Goal: Entertainment & Leisure: Browse casually

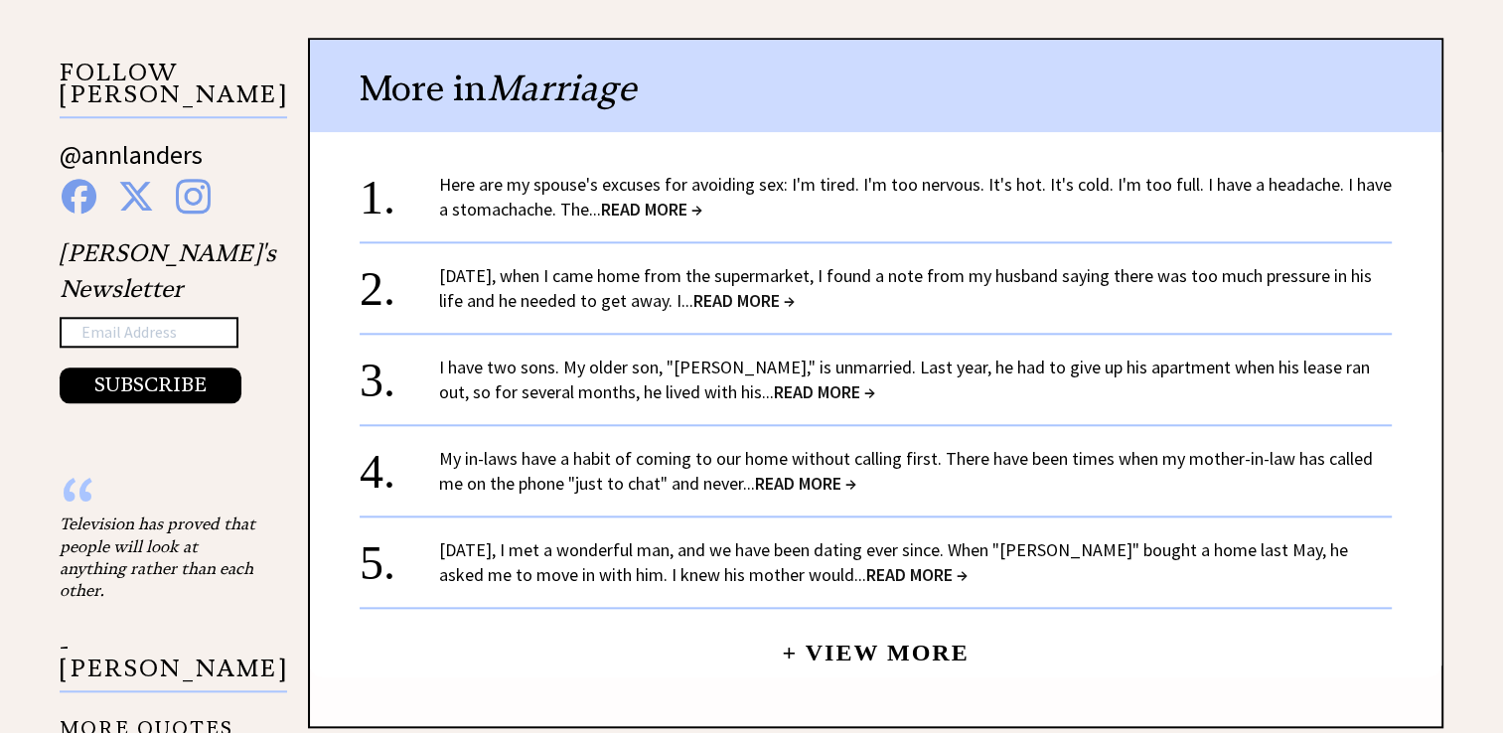
scroll to position [2009, 0]
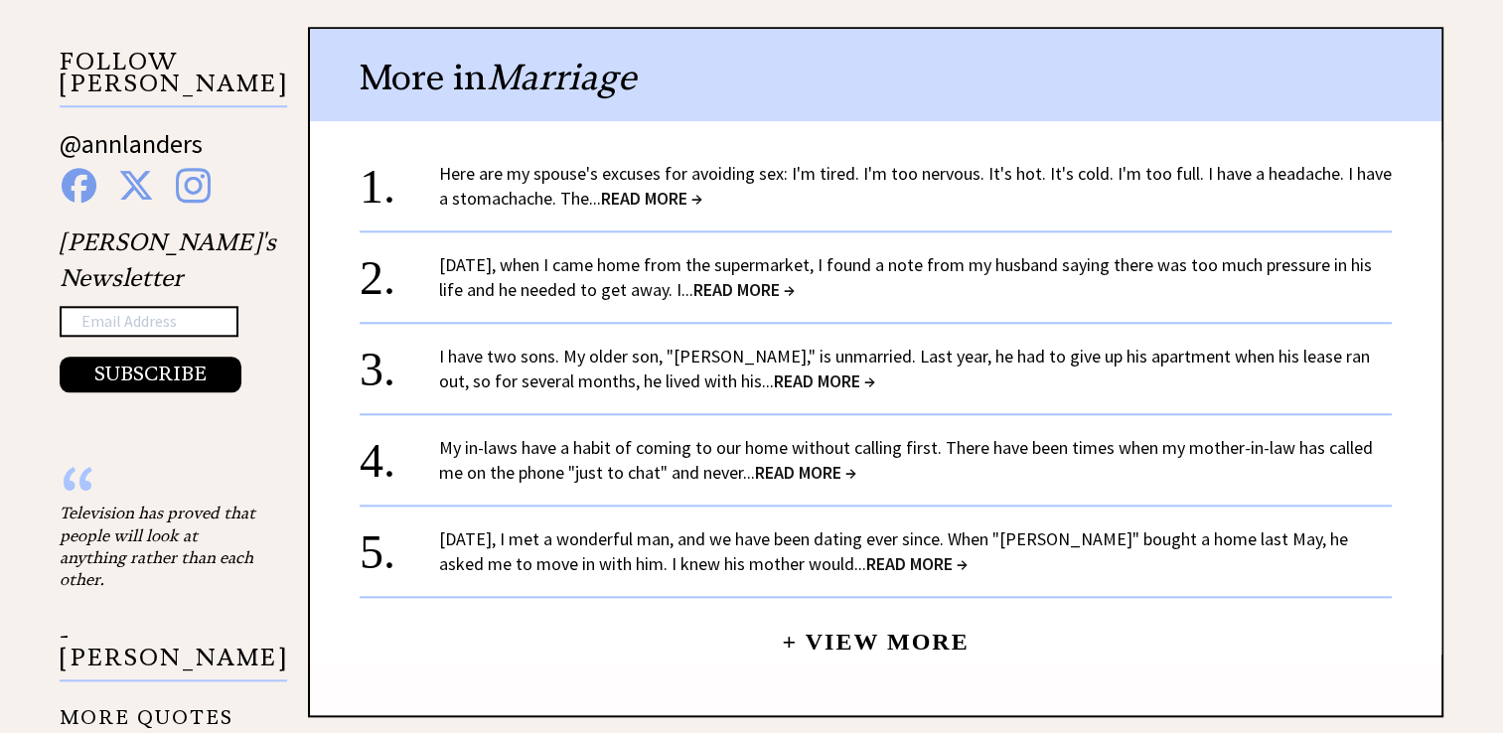
click at [647, 187] on span "READ MORE →" at bounding box center [651, 198] width 101 height 23
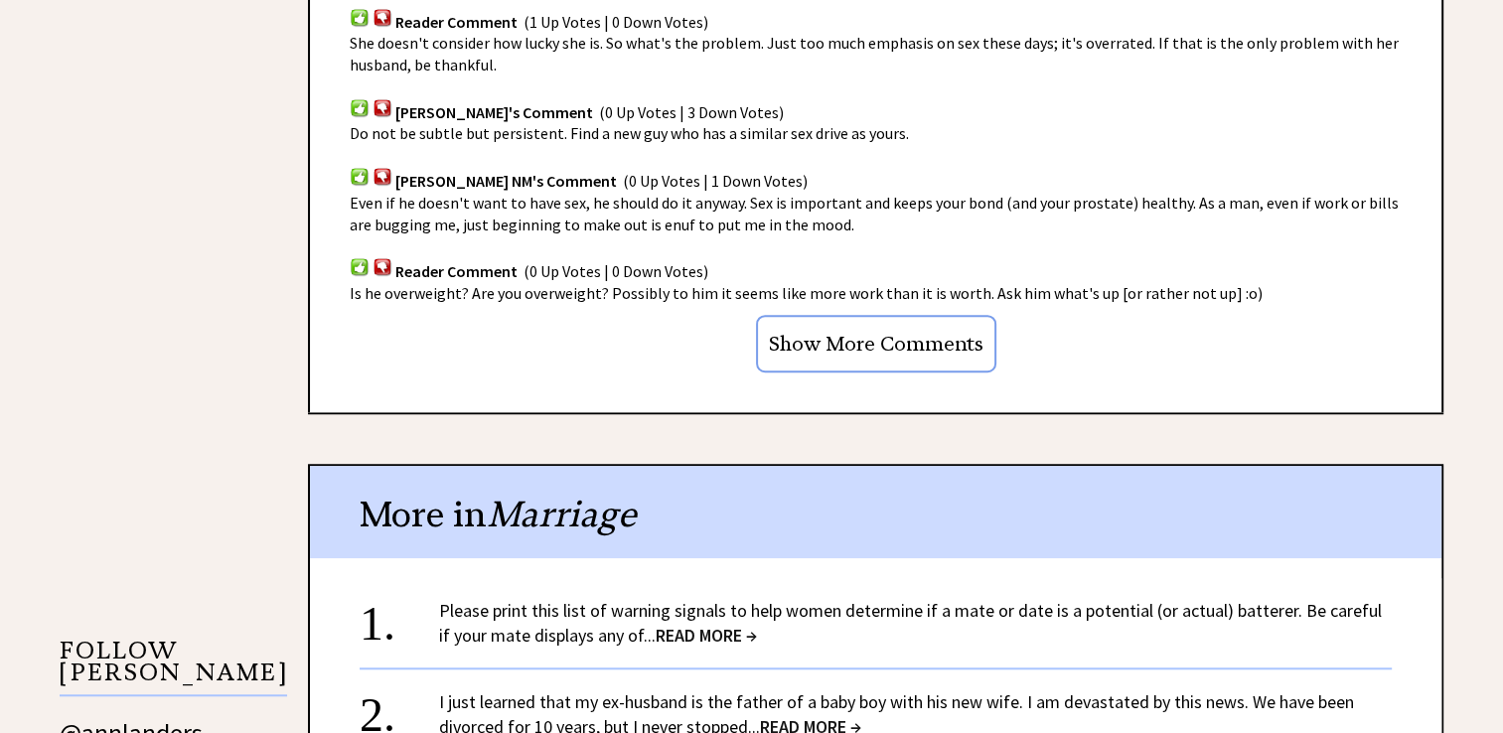
scroll to position [1436, 0]
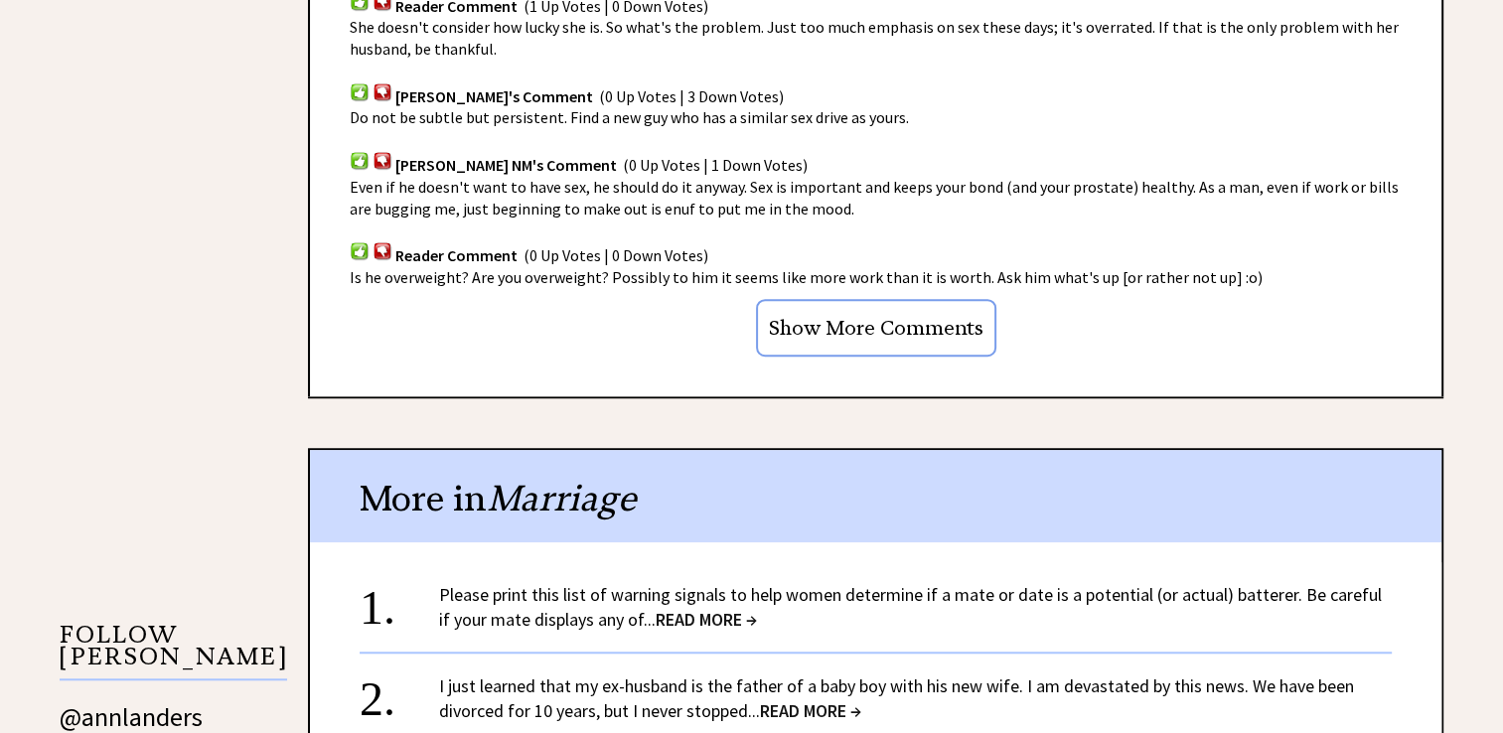
click at [860, 304] on input "Show More Comments" at bounding box center [876, 328] width 240 height 58
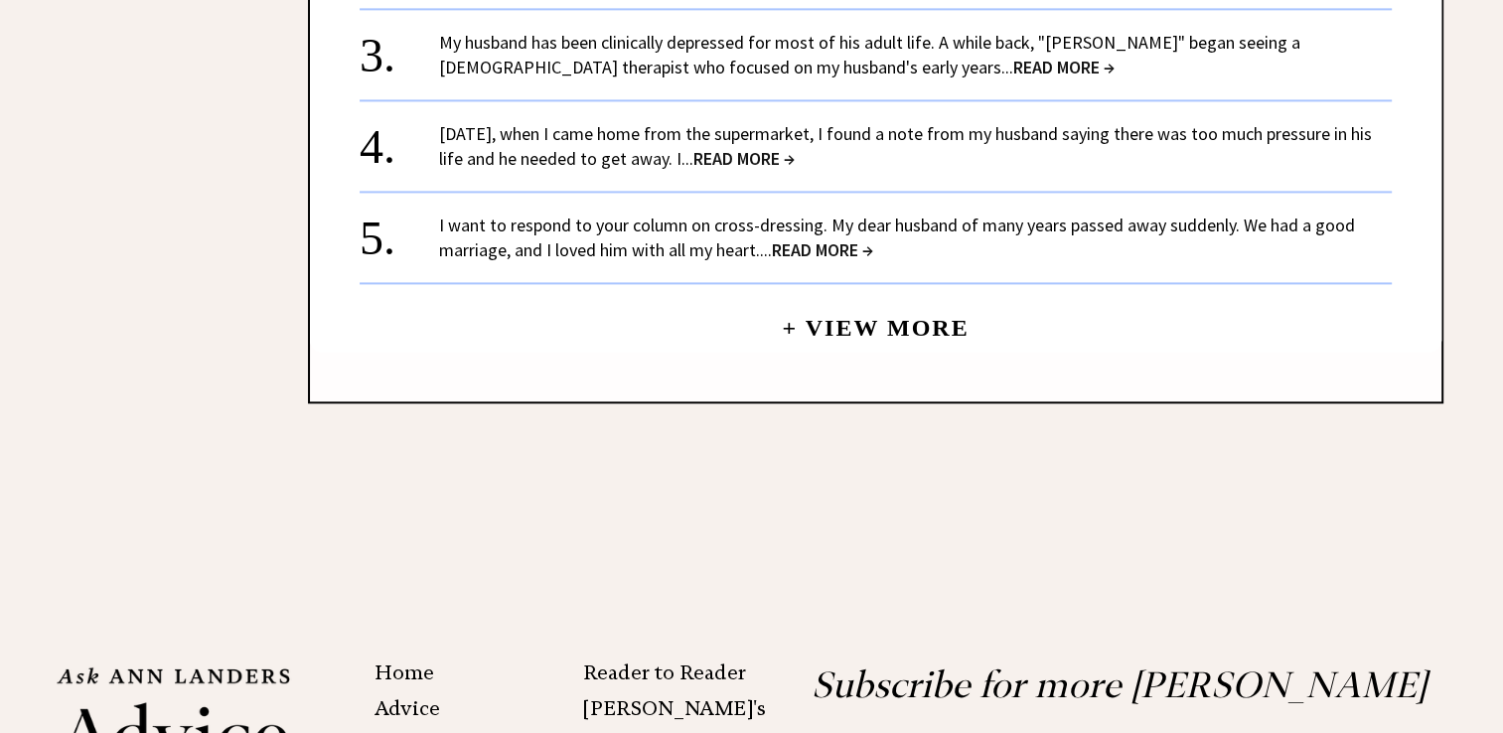
scroll to position [2817, 0]
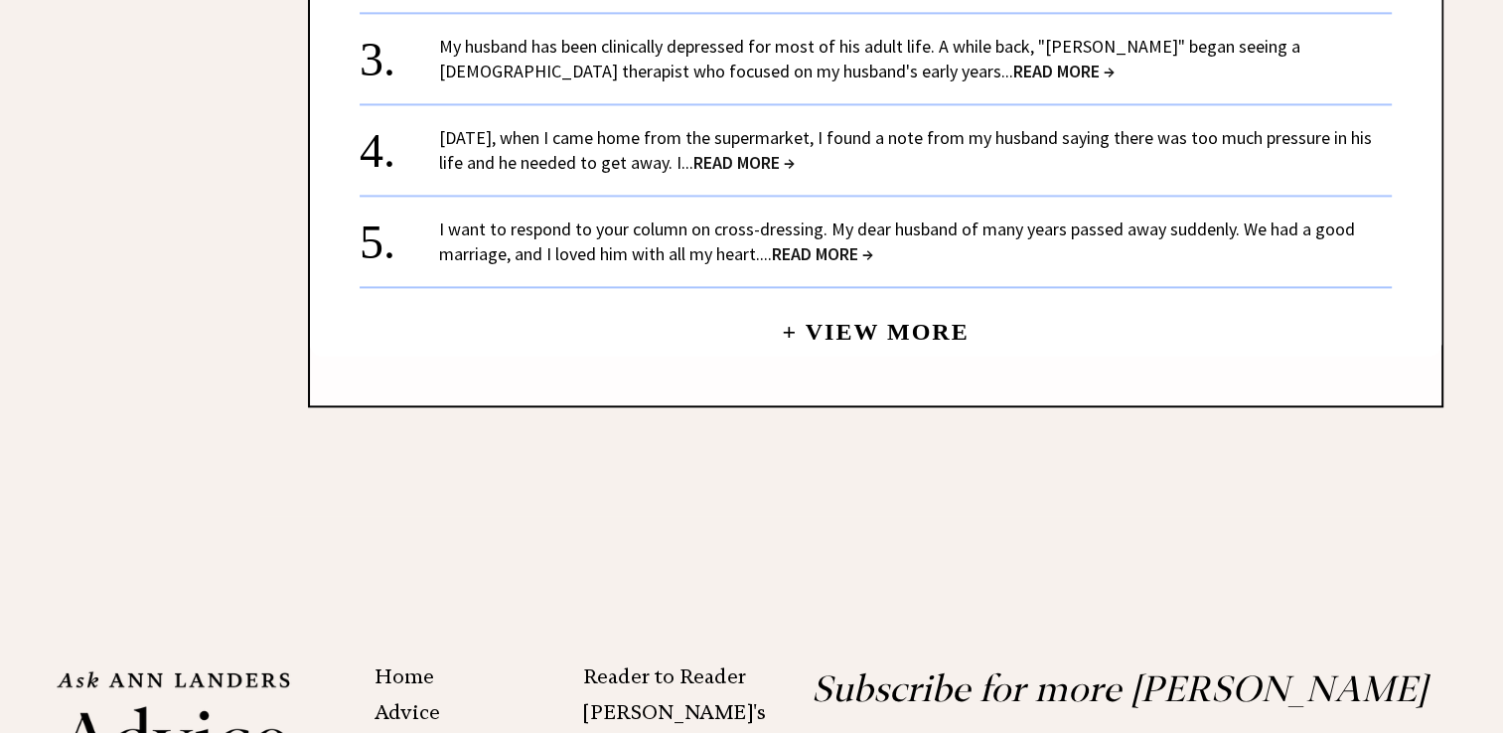
click at [860, 302] on link "+ View More" at bounding box center [875, 323] width 187 height 43
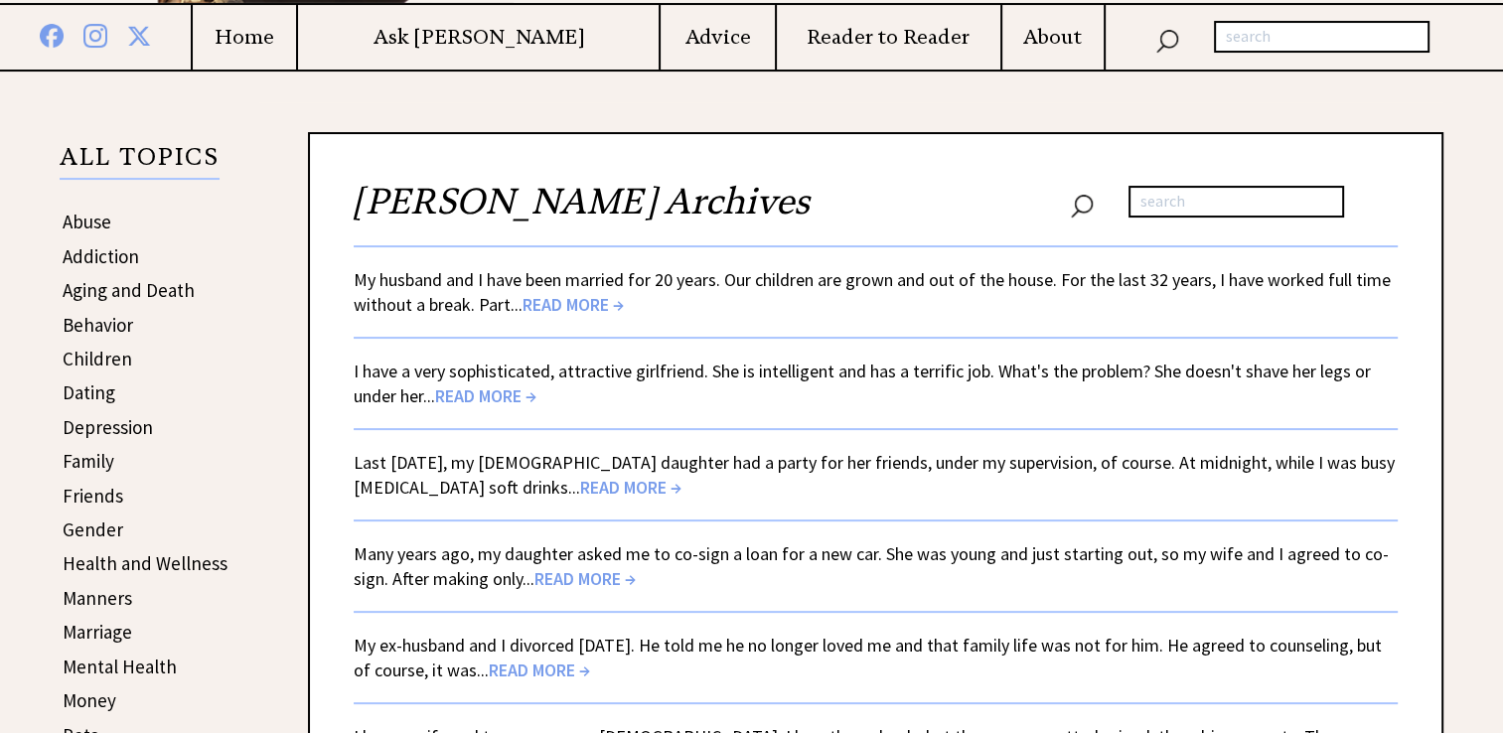
scroll to position [330, 0]
click at [586, 475] on span "READ MORE →" at bounding box center [630, 486] width 101 height 23
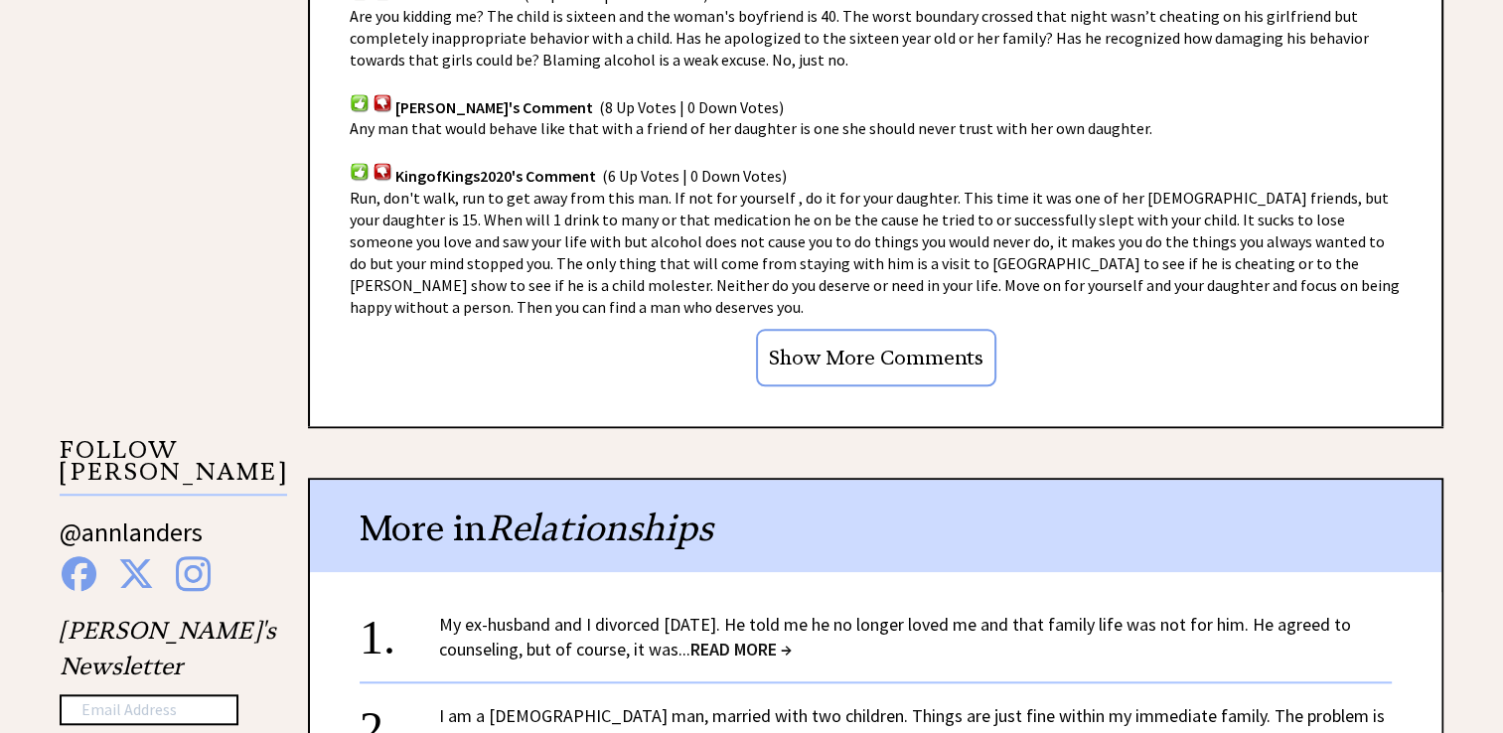
scroll to position [1680, 0]
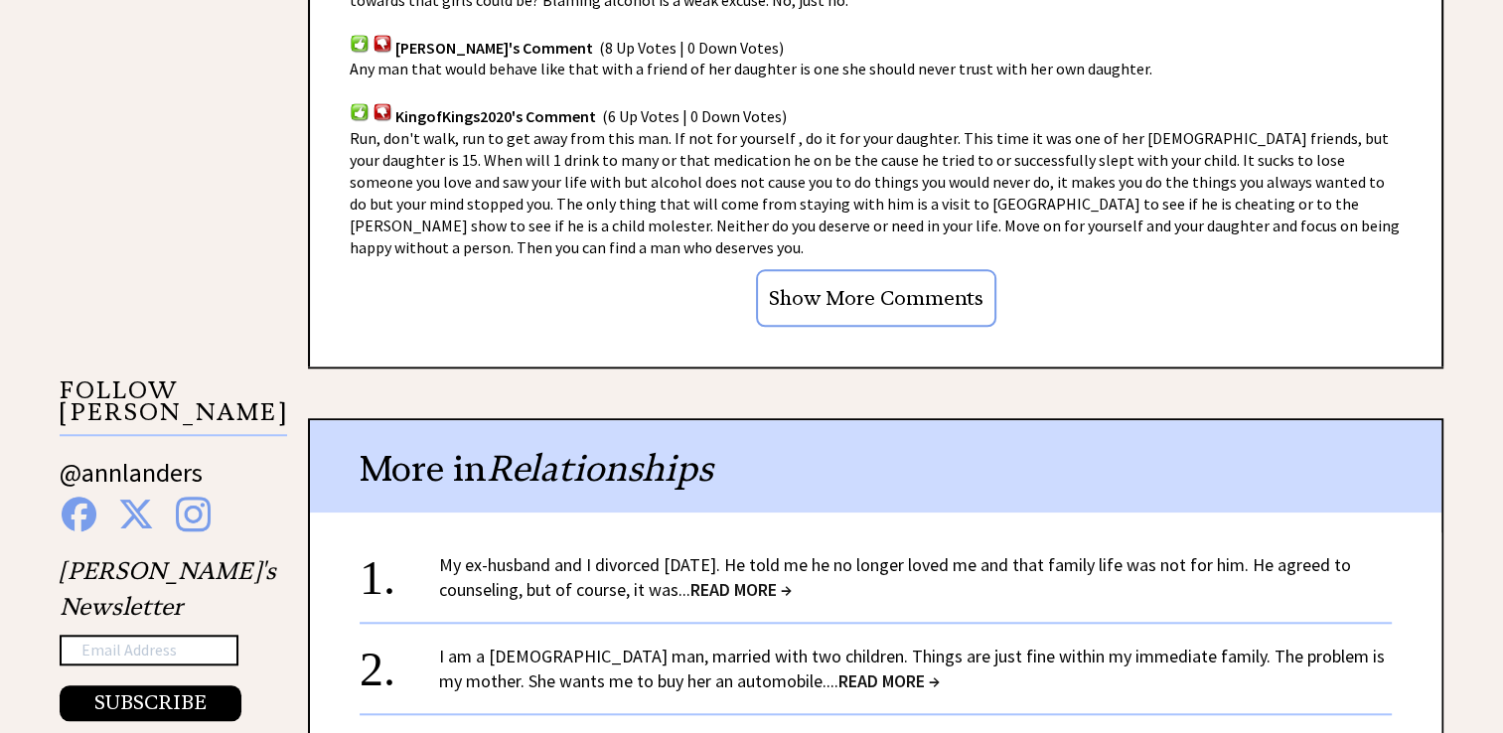
click at [887, 269] on input "Show More Comments" at bounding box center [876, 298] width 240 height 58
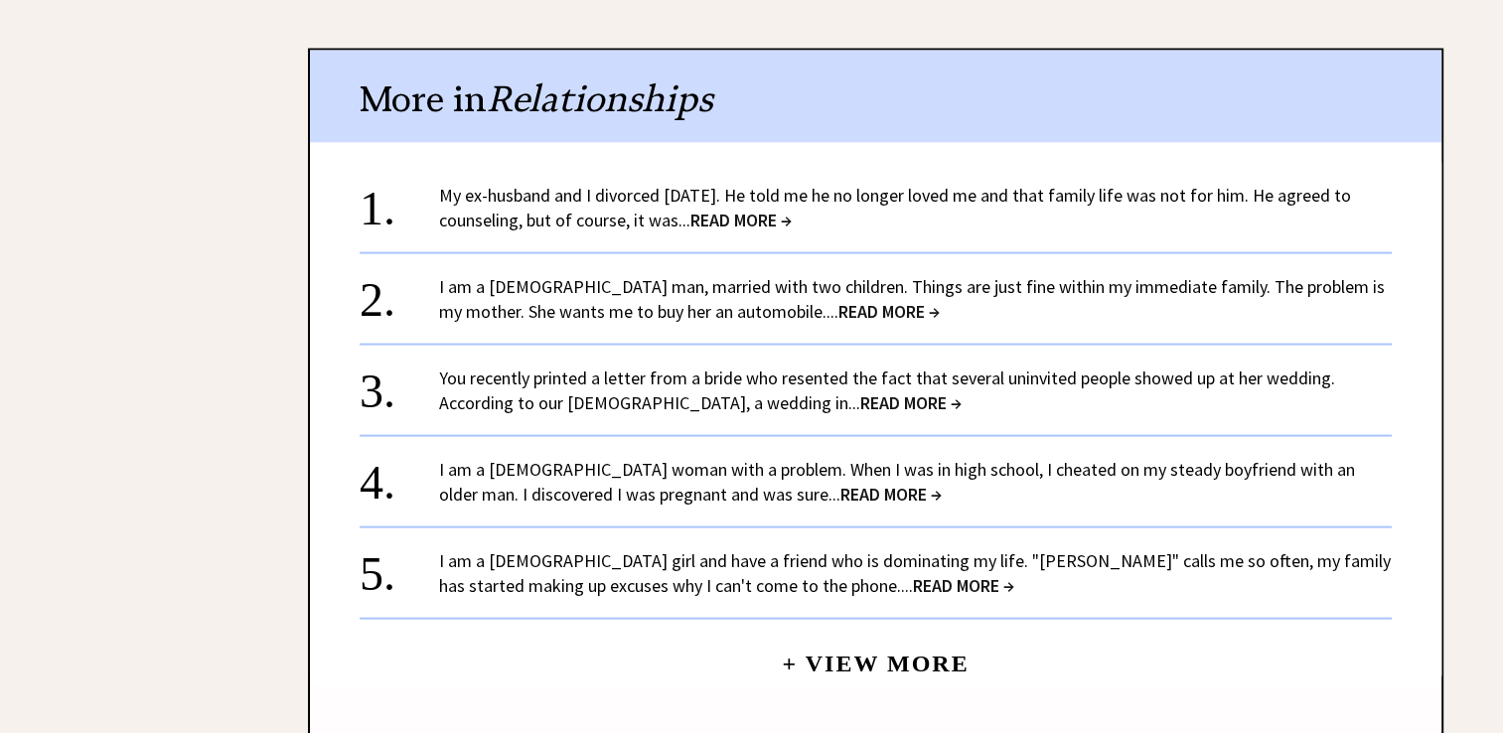
scroll to position [3957, 0]
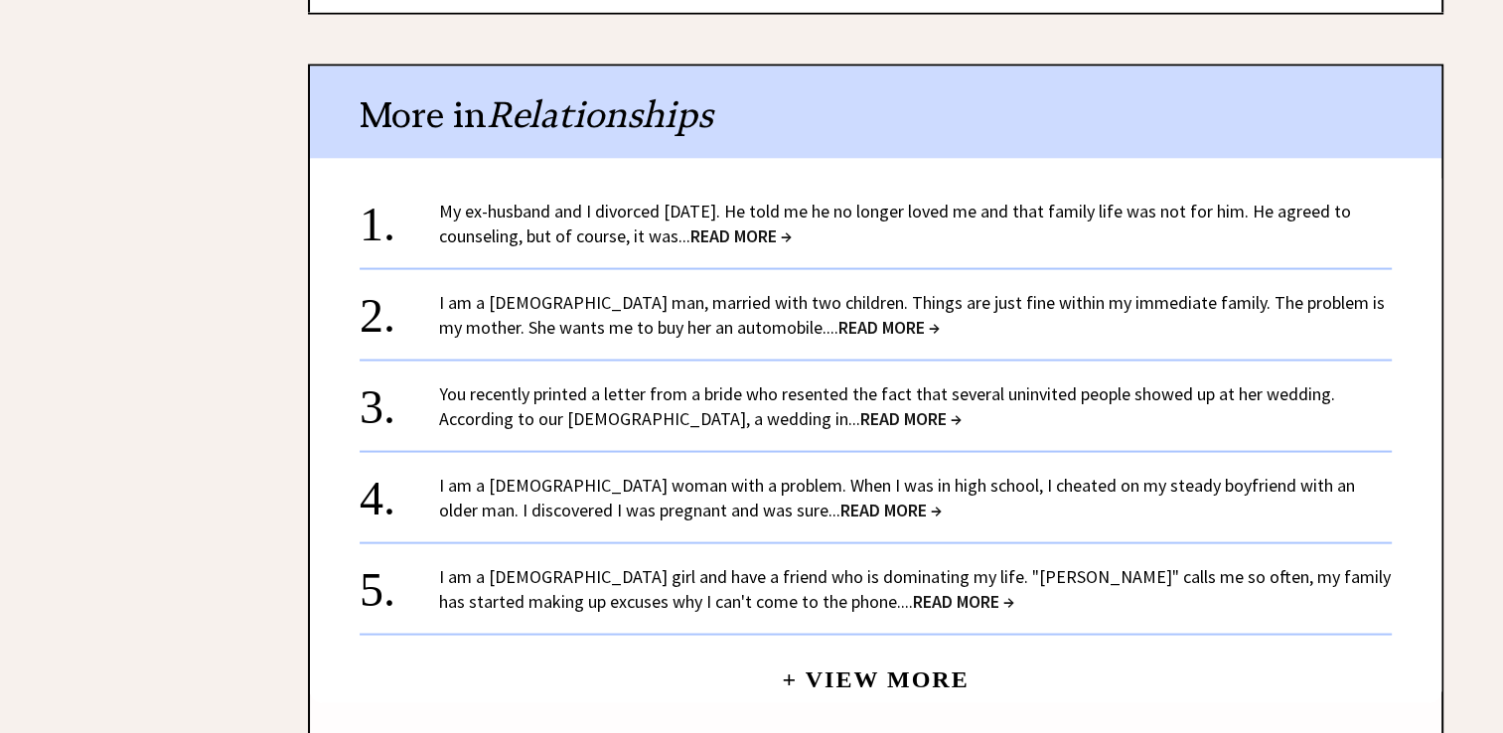
click at [840, 499] on span "READ MORE →" at bounding box center [890, 510] width 101 height 23
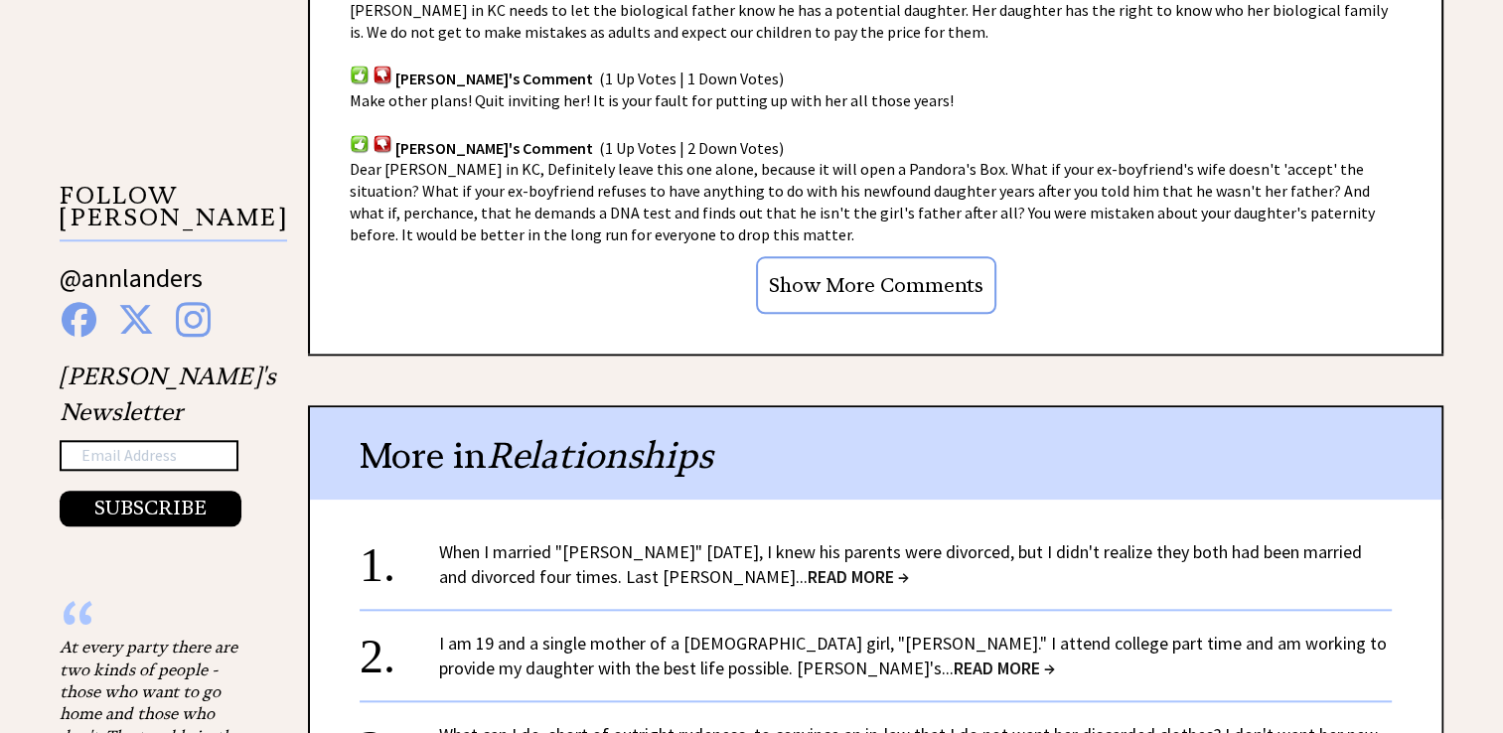
scroll to position [1876, 0]
click at [780, 539] on link "When I married "Glenn" eight years ago, I knew his parents were divorced, but I…" at bounding box center [900, 563] width 923 height 48
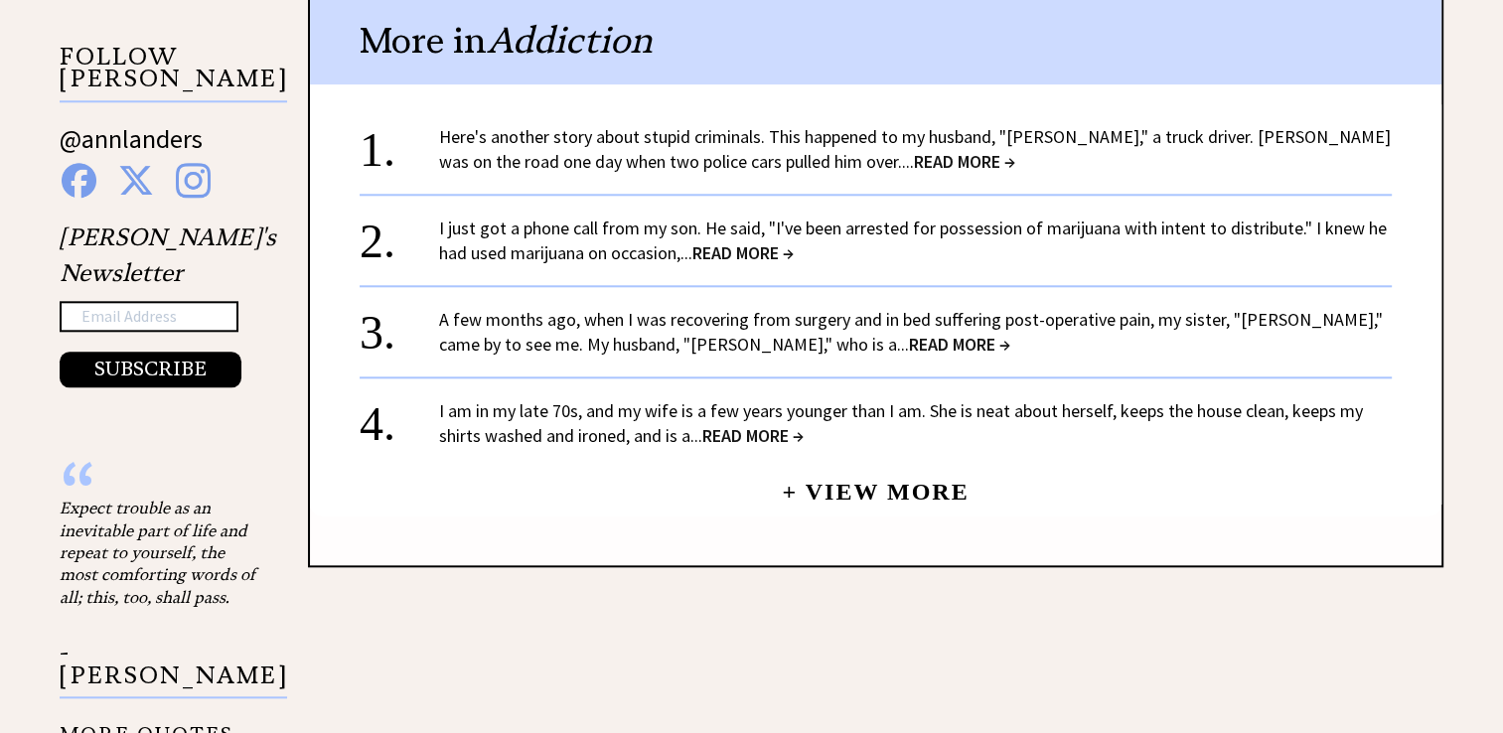
scroll to position [2016, 0]
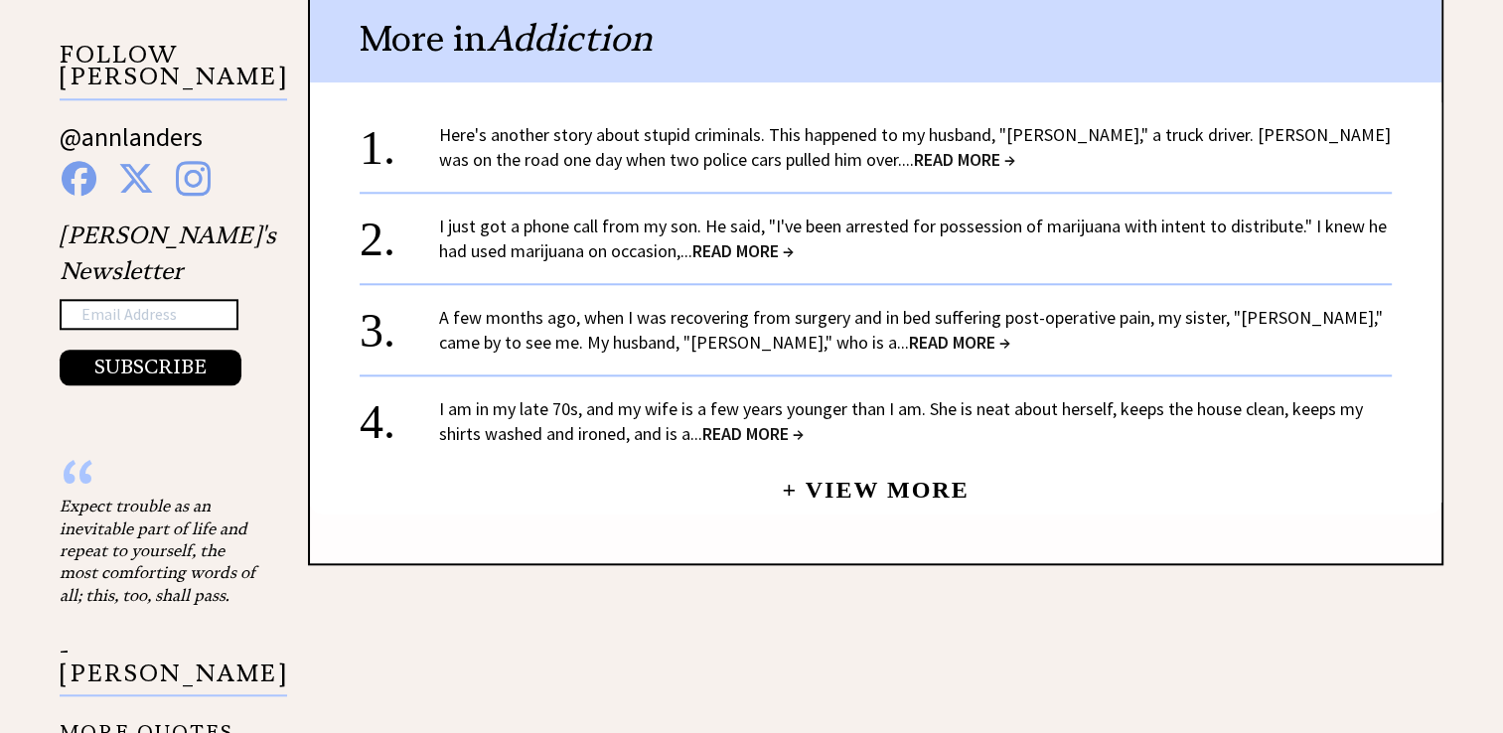
click at [914, 151] on span "READ MORE →" at bounding box center [964, 159] width 101 height 23
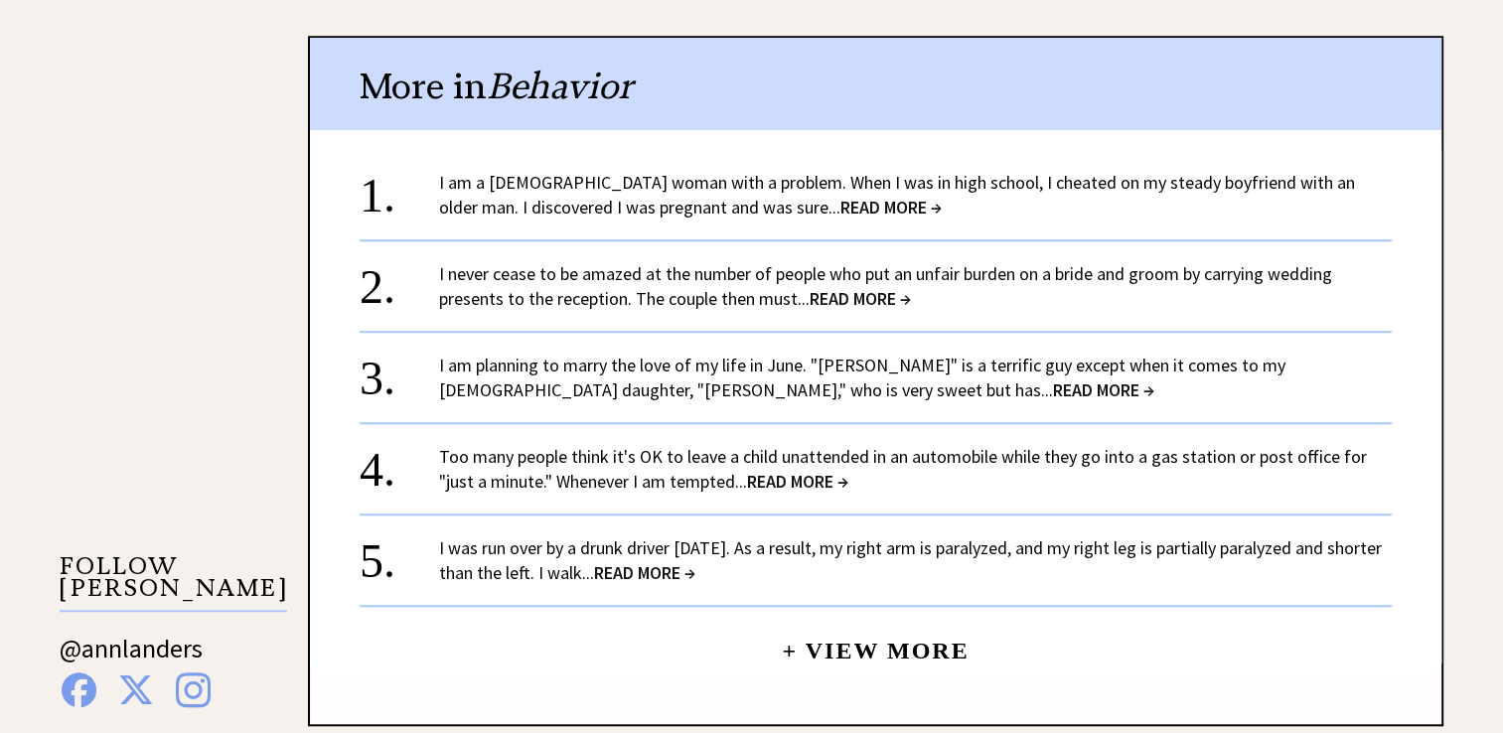
scroll to position [1527, 0]
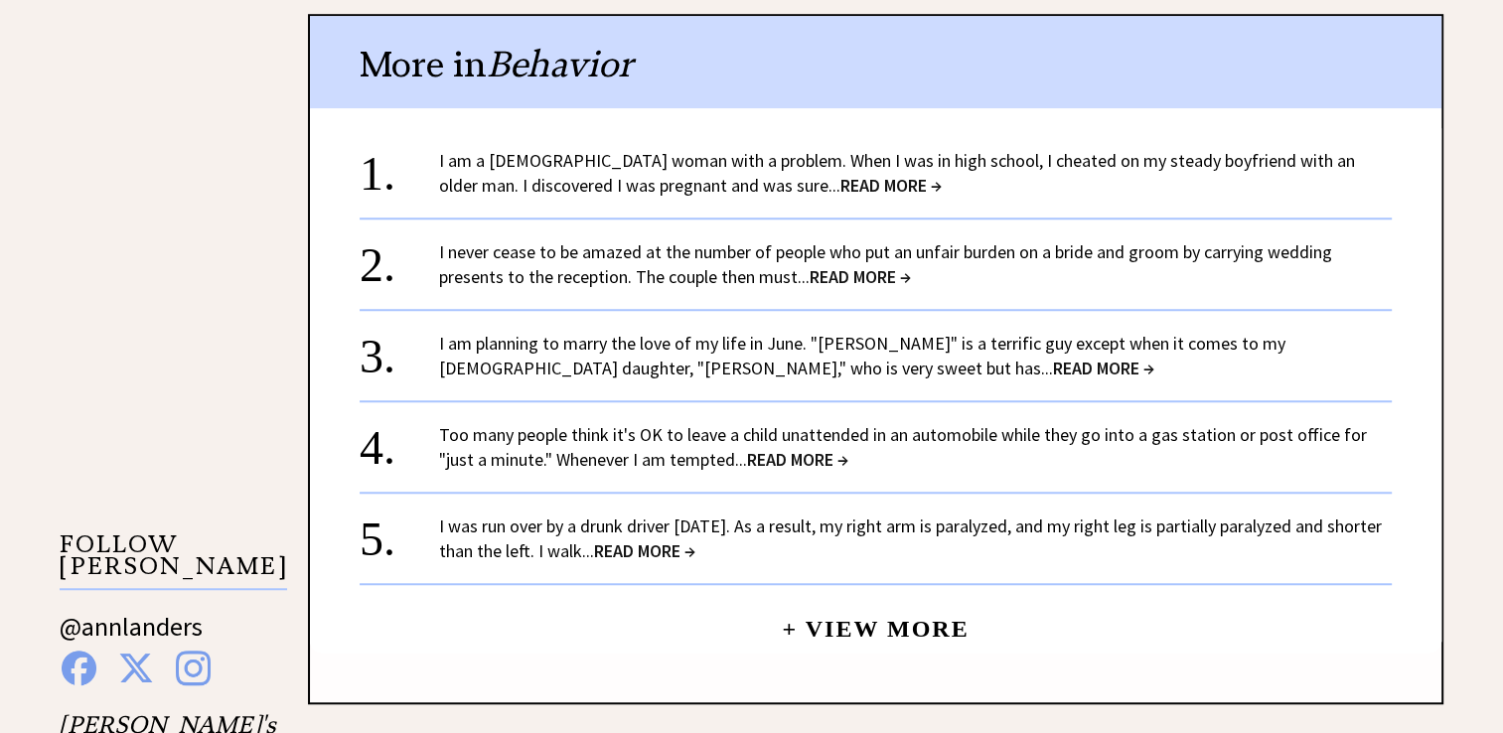
click at [1053, 357] on span "READ MORE →" at bounding box center [1103, 368] width 101 height 23
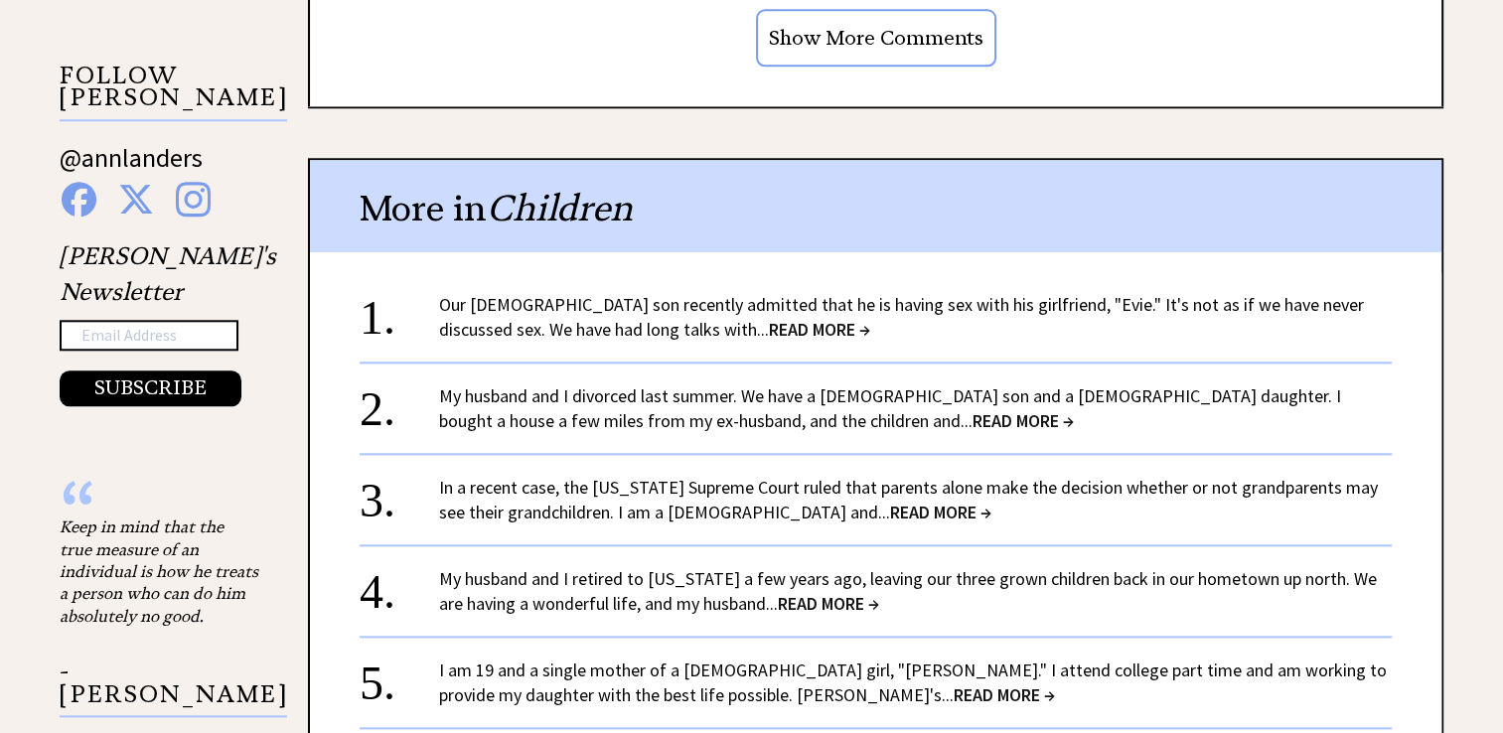
scroll to position [2000, 0]
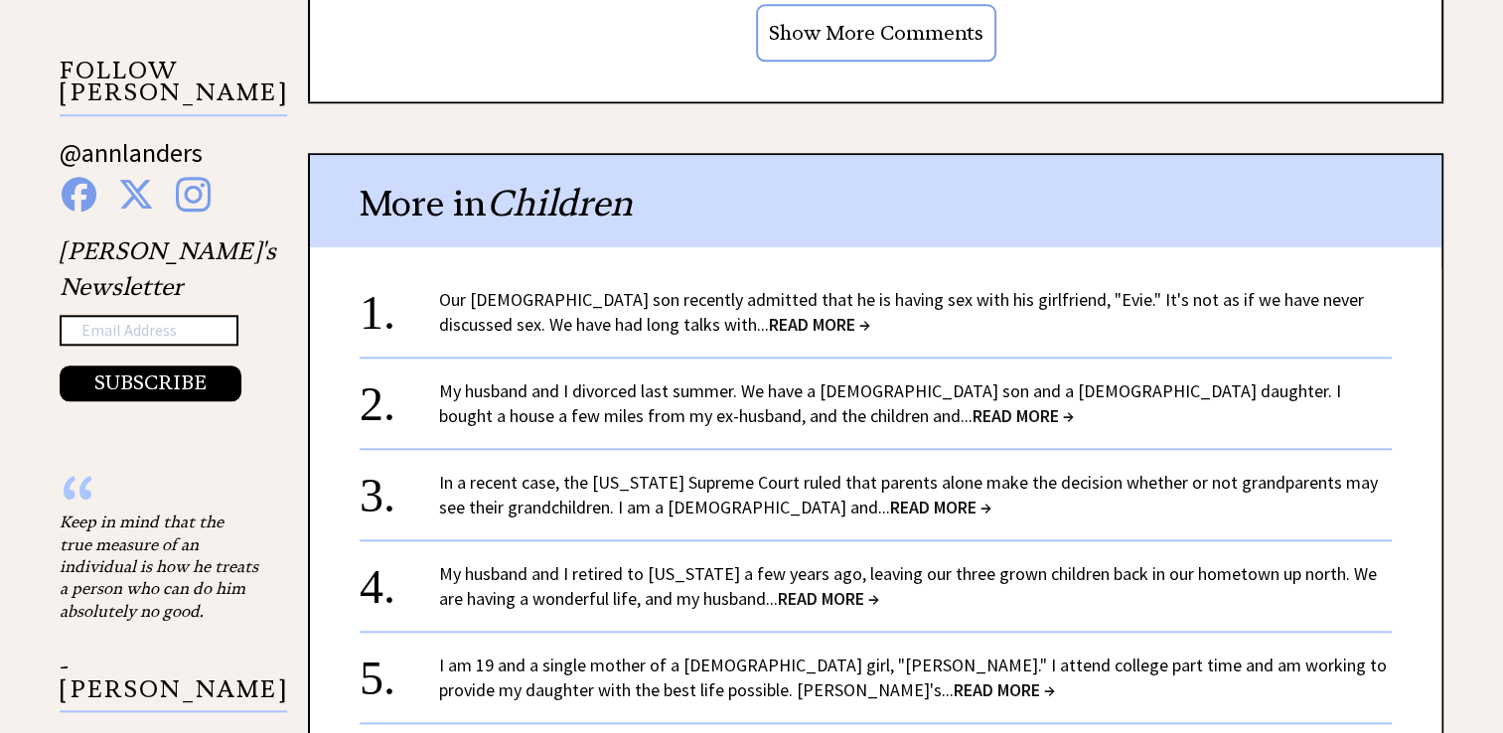
click at [769, 313] on span "READ MORE →" at bounding box center [819, 324] width 101 height 23
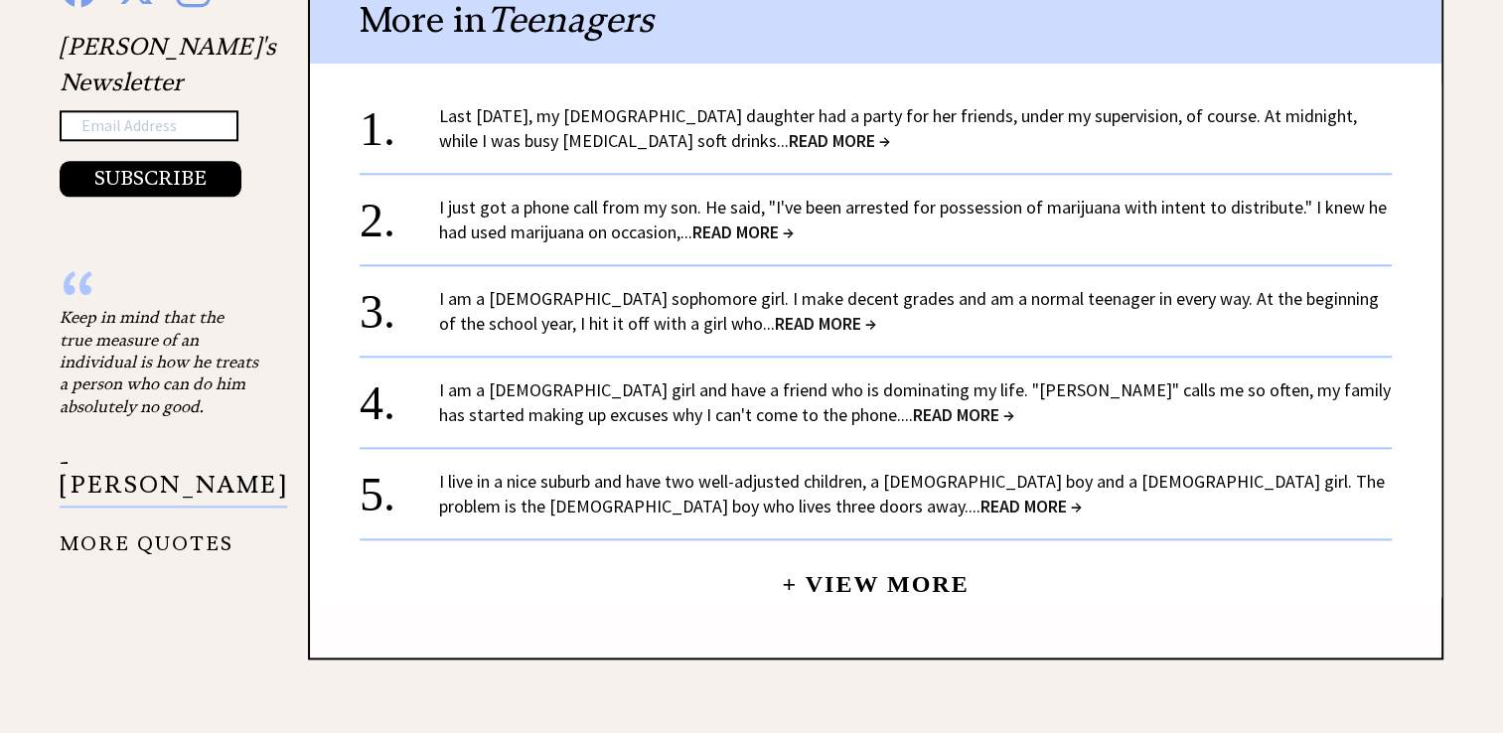
scroll to position [2204, 0]
click at [929, 555] on link "+ View More" at bounding box center [875, 576] width 187 height 43
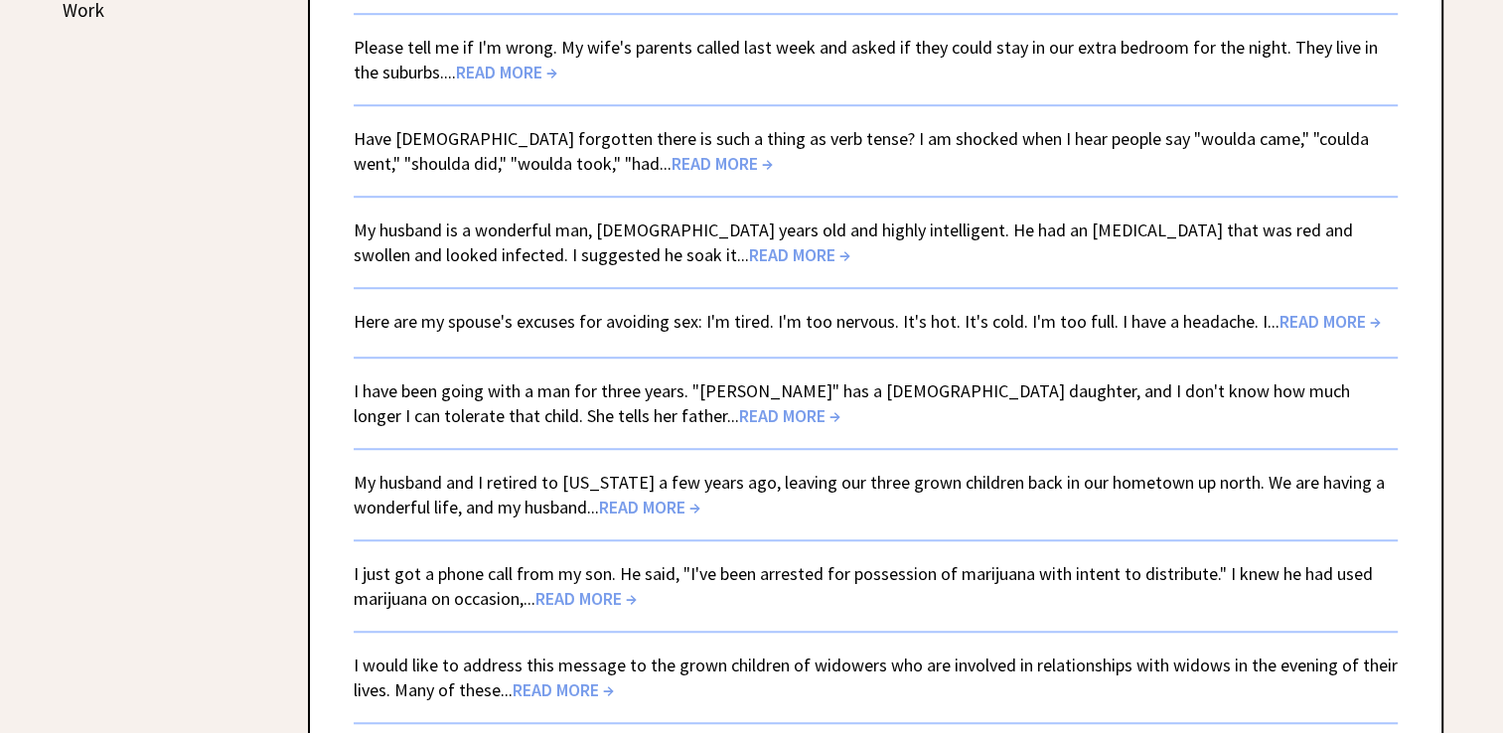
scroll to position [1295, 0]
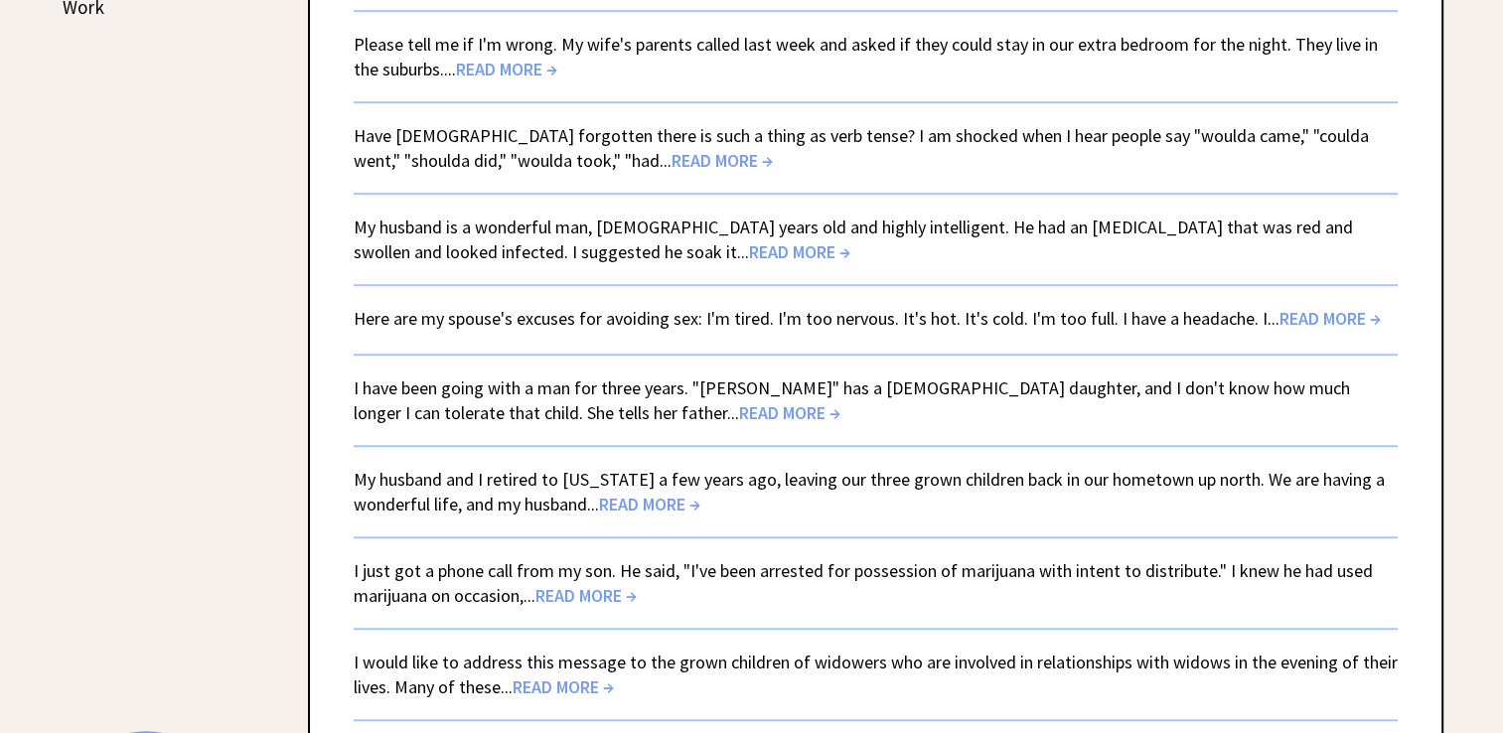
click at [740, 134] on link "Have Americans forgotten there is such a thing as verb tense? I am shocked when…" at bounding box center [861, 148] width 1015 height 48
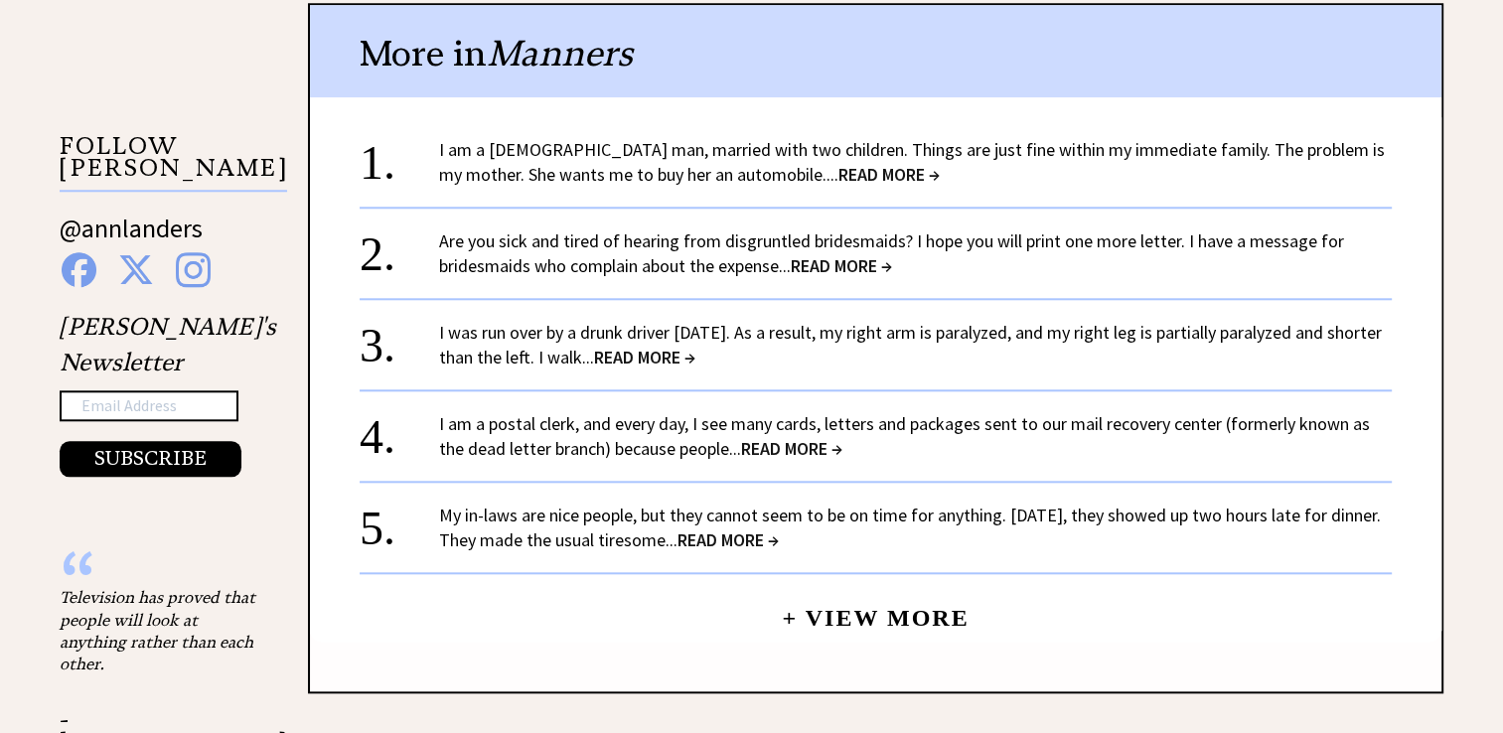
scroll to position [1927, 0]
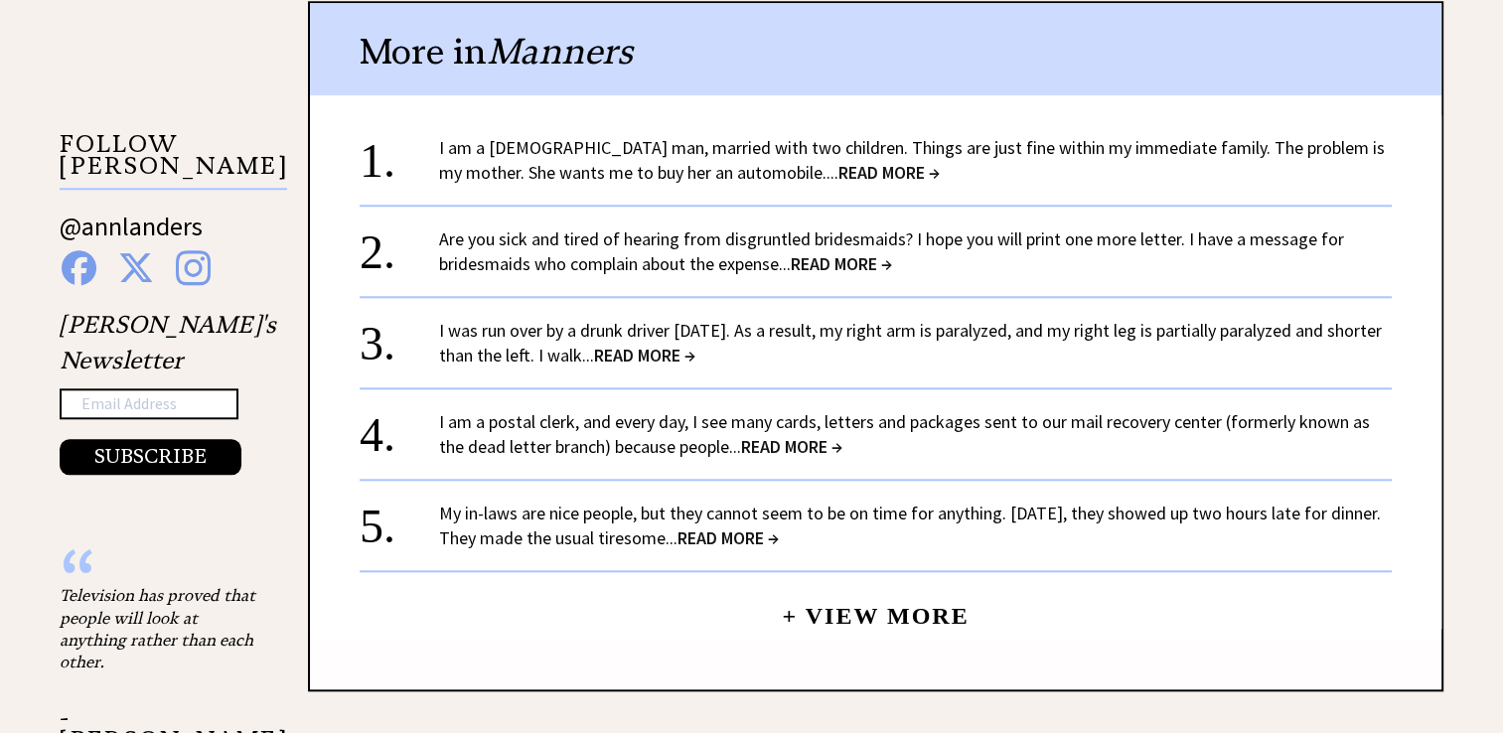
click at [910, 588] on link "+ View More" at bounding box center [875, 607] width 187 height 43
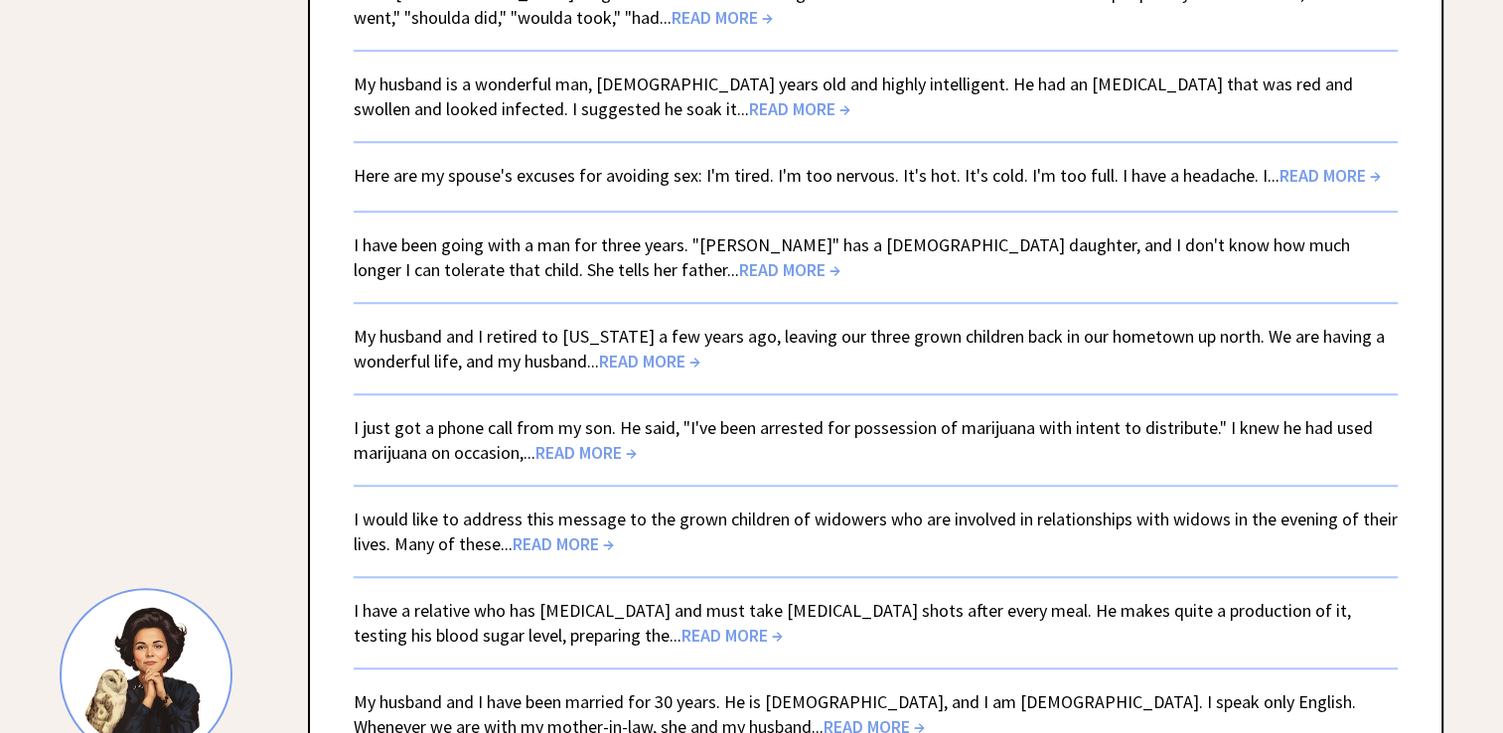
scroll to position [1439, 0]
click at [739, 262] on span "READ MORE →" at bounding box center [789, 268] width 101 height 23
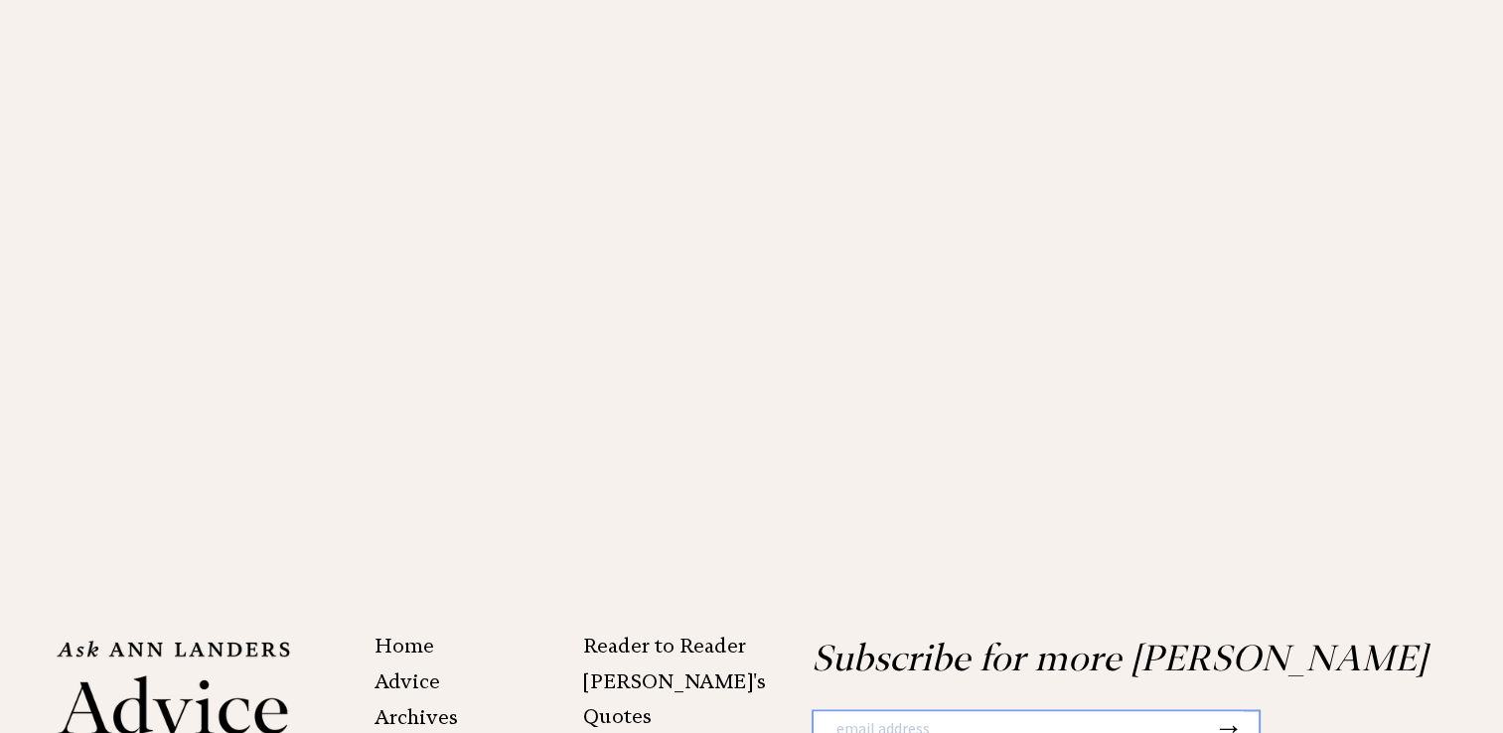
scroll to position [3016, 0]
